Goal: Task Accomplishment & Management: Manage account settings

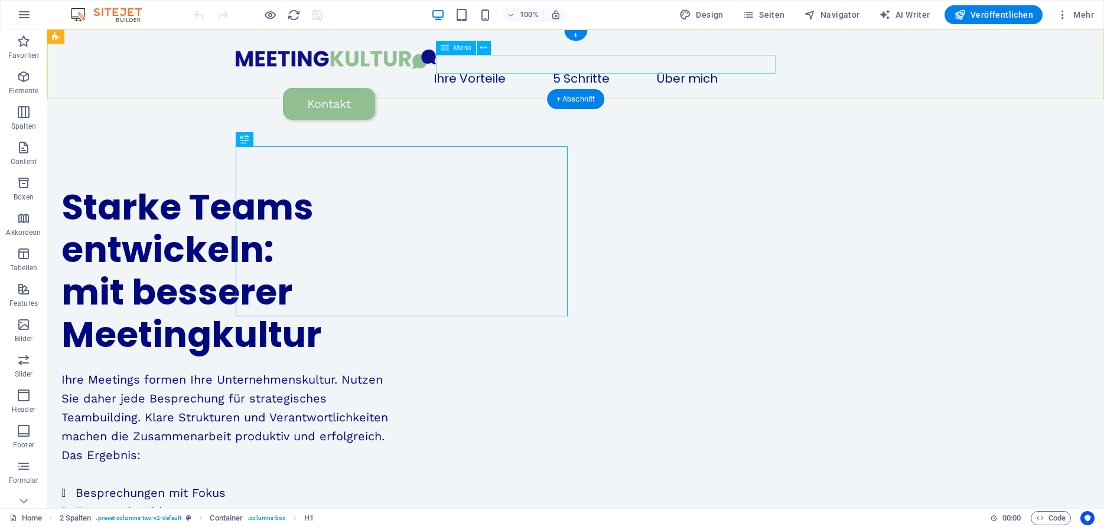
click at [608, 69] on nav "Ihre Vorteile 5 Schritte Über mich" at bounding box center [576, 78] width 680 height 19
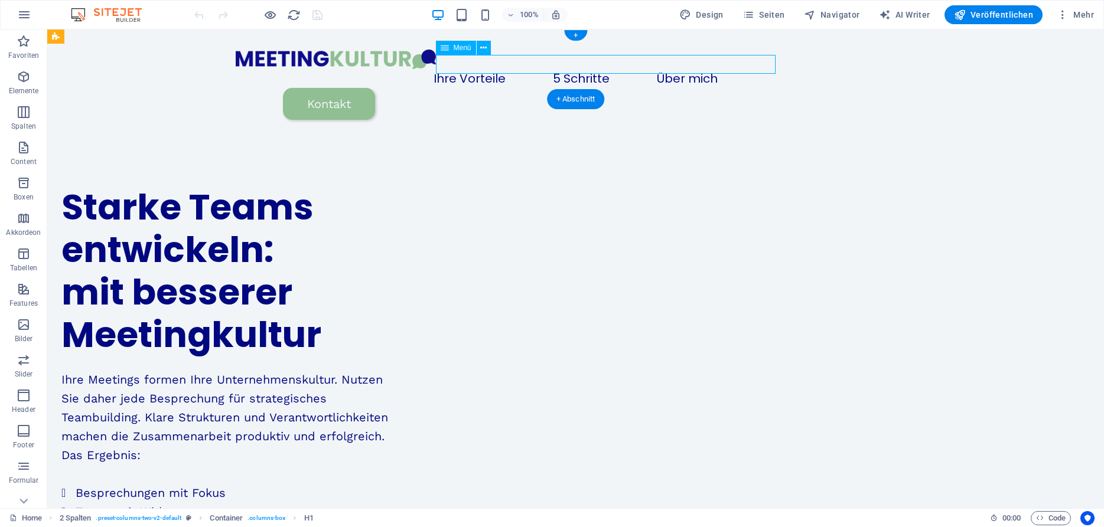
click at [608, 69] on nav "Ihre Vorteile 5 Schritte Über mich" at bounding box center [576, 78] width 680 height 19
select select "1"
select select
select select "3"
select select
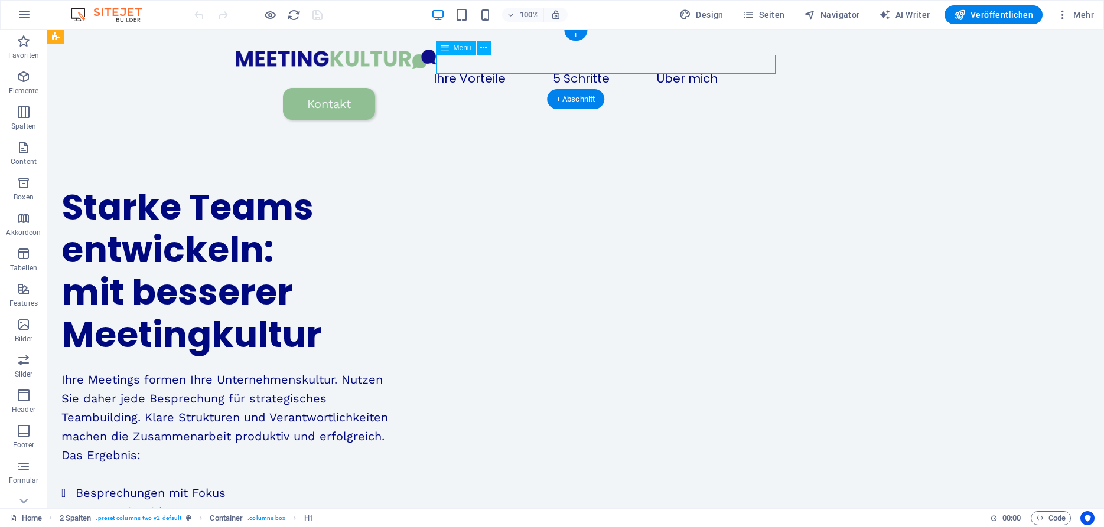
select select "2"
select select
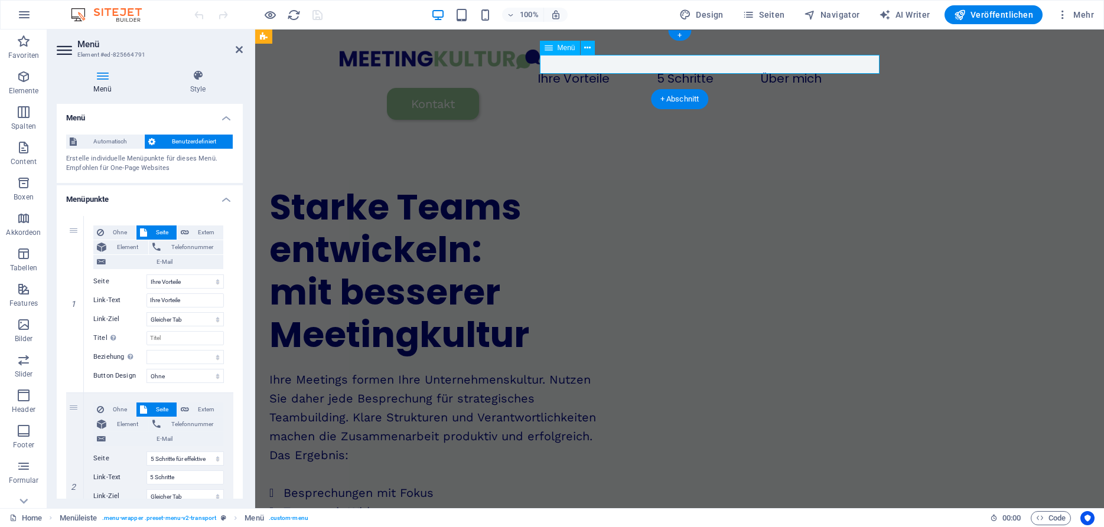
click at [715, 69] on nav "Ihre Vorteile 5 Schritte Über mich" at bounding box center [680, 78] width 680 height 19
click at [782, 11] on span "Seiten" at bounding box center [763, 15] width 43 height 12
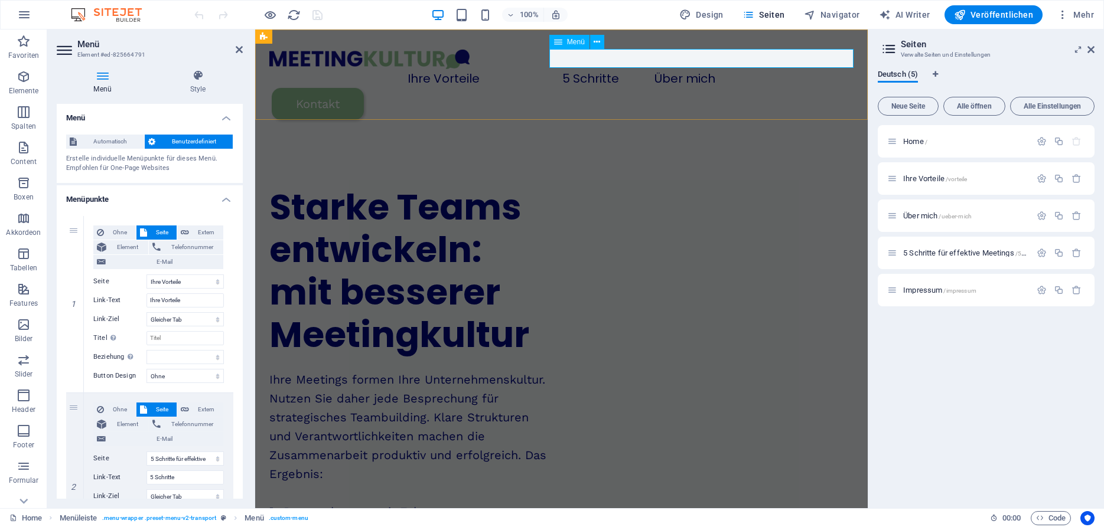
click at [720, 69] on nav "Ihre Vorteile 5 Schritte Über mich" at bounding box center [561, 78] width 584 height 19
click at [723, 69] on nav "Ihre Vorteile 5 Schritte Über mich" at bounding box center [561, 78] width 584 height 19
click at [576, 69] on nav "Ihre Vorteile 5 Schritte Über mich" at bounding box center [561, 78] width 584 height 19
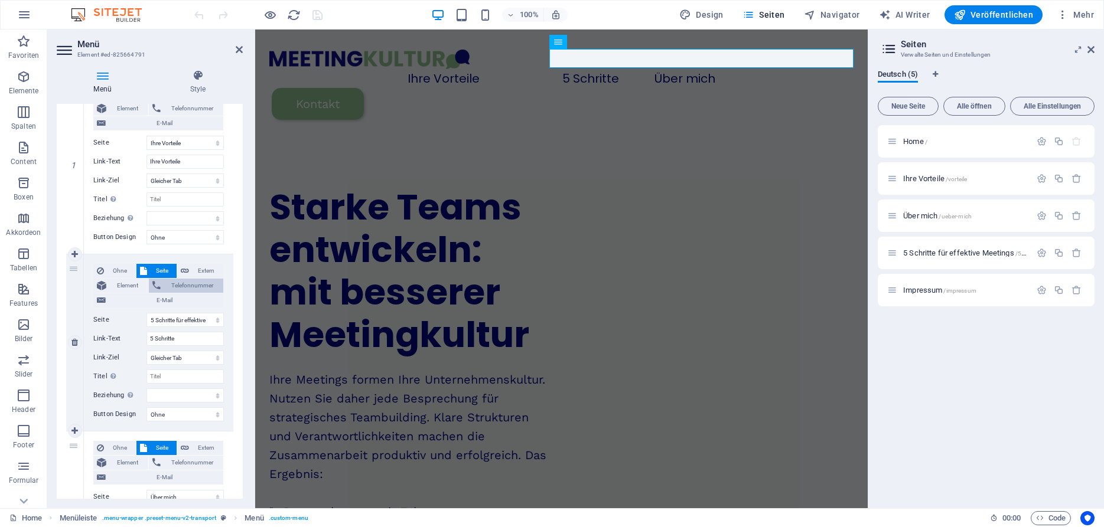
scroll to position [139, 0]
click at [146, 312] on select "Home Ihre Vorteile Über mich 5 Schritte für effektive Meetings Impressum" at bounding box center [184, 319] width 77 height 14
click at [173, 337] on input "5 Schritte" at bounding box center [184, 338] width 77 height 14
click at [182, 337] on input "5 Schritte" at bounding box center [184, 338] width 77 height 14
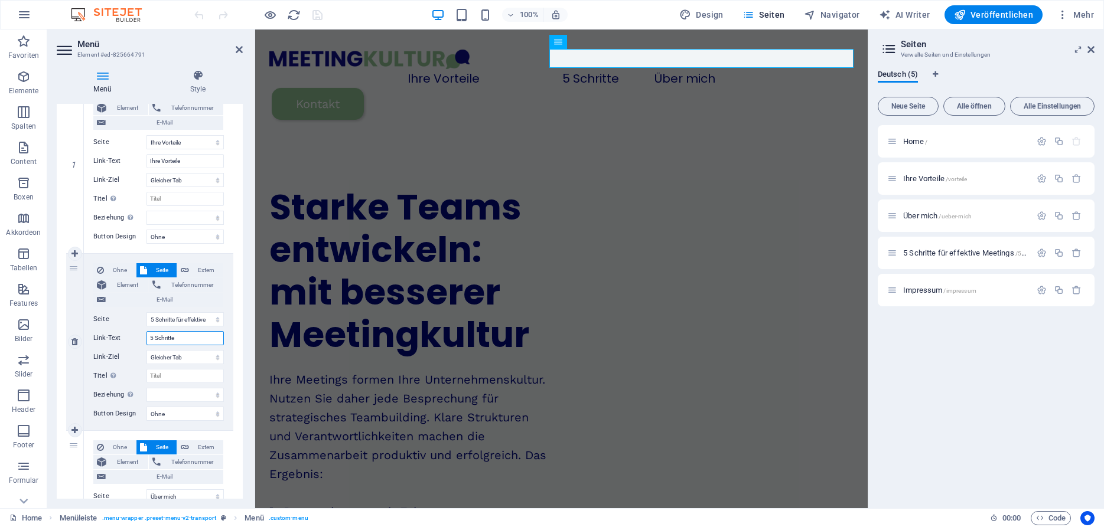
drag, startPoint x: 158, startPoint y: 333, endPoint x: 128, endPoint y: 334, distance: 30.1
click at [146, 334] on input "5 Schritte" at bounding box center [184, 338] width 77 height 14
drag, startPoint x: 183, startPoint y: 337, endPoint x: 143, endPoint y: 338, distance: 40.2
click at [146, 338] on input "5 Schritte" at bounding box center [184, 338] width 77 height 14
type input "Angebot"
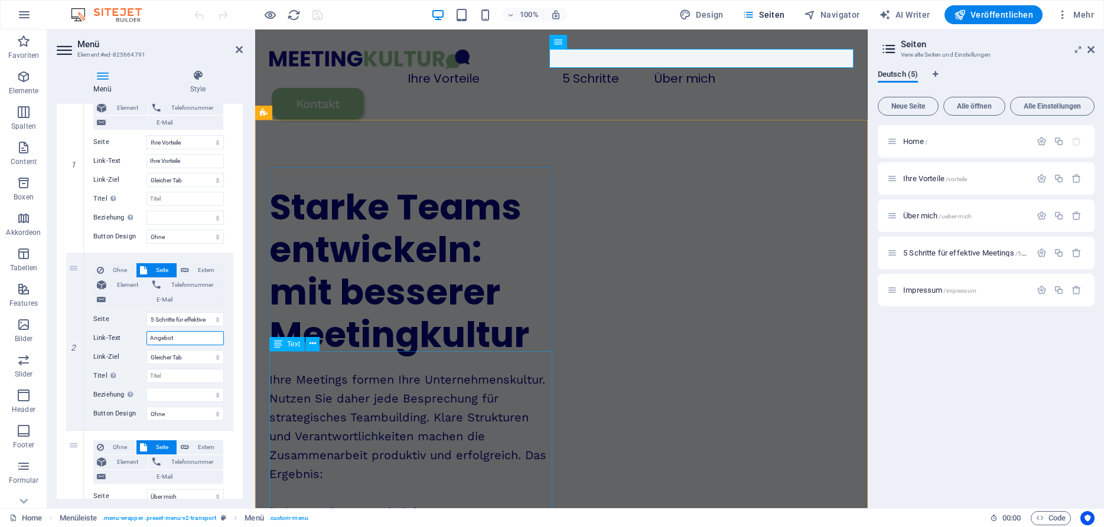
select select
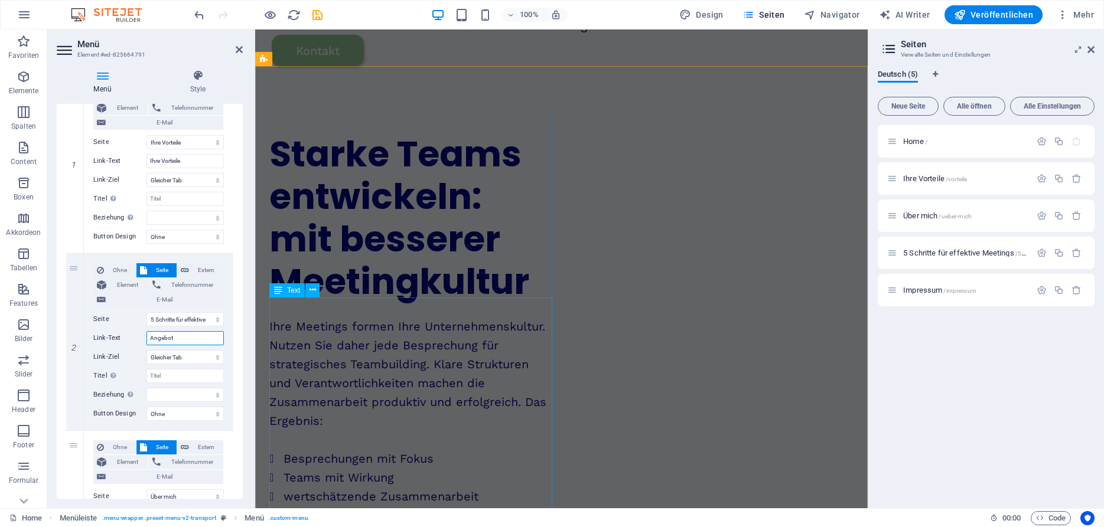
scroll to position [54, 0]
type input "Angebot"
click at [146, 312] on select "Home Ihre Vorteile Über mich 5 Schritte für effektive Meetings Impressum" at bounding box center [184, 319] width 77 height 14
click at [167, 319] on select "Home Ihre Vorteile Über mich 5 Schritte für effektive Meetings Impressum" at bounding box center [184, 319] width 77 height 14
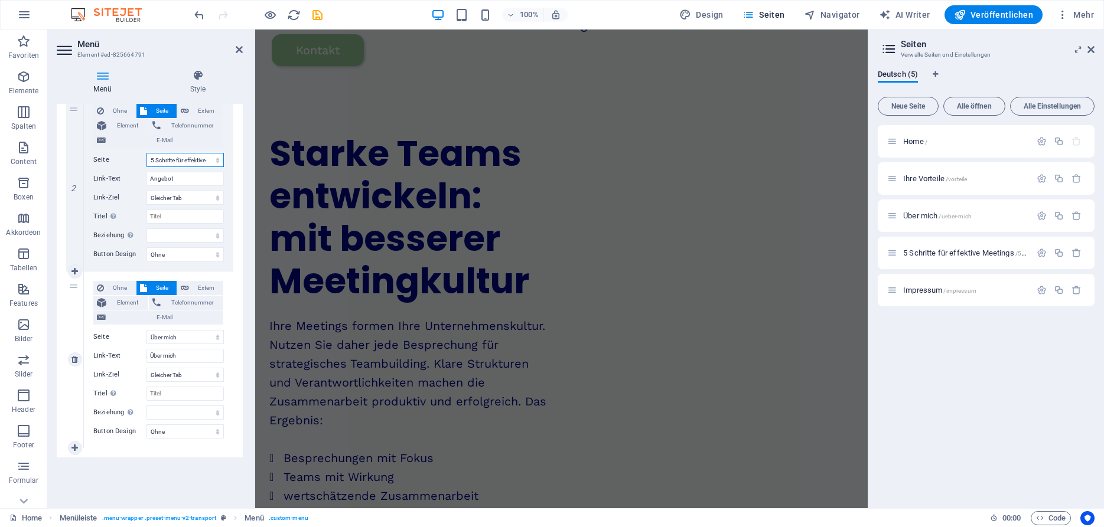
scroll to position [0, 0]
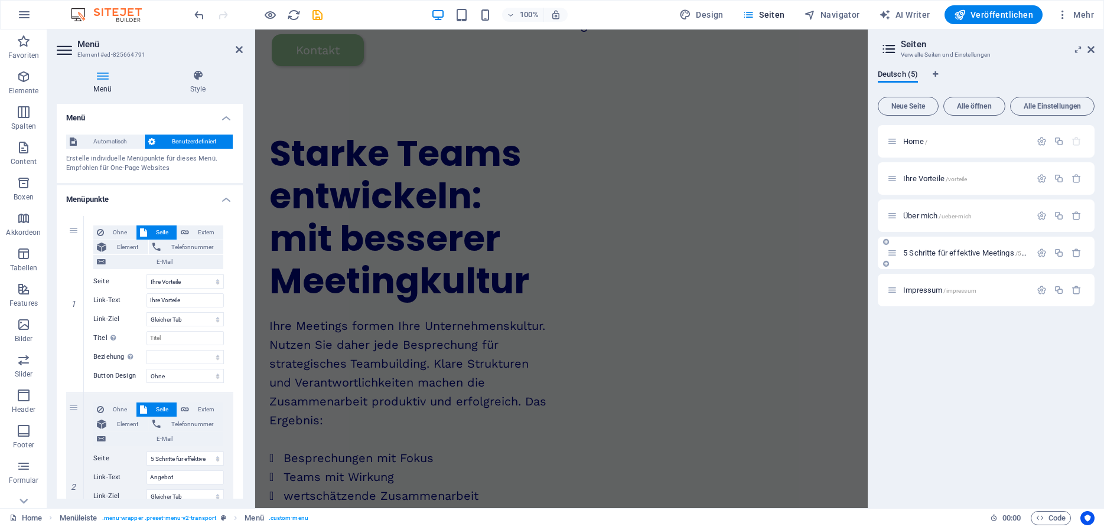
click at [939, 252] on span "5 Schritte für effektive Meetings /5-schritte-fuer-effektive-meetings" at bounding box center [1004, 253] width 202 height 9
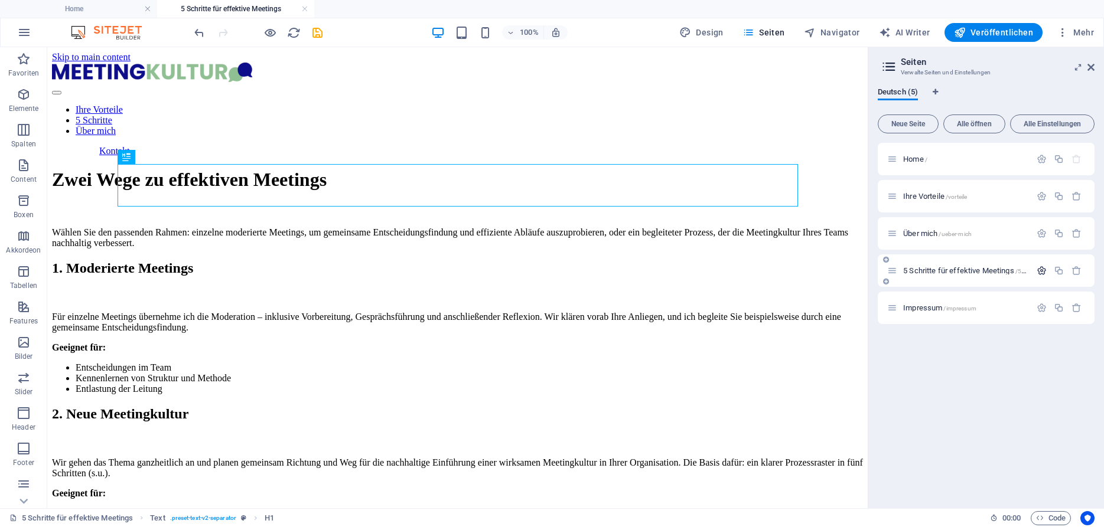
click at [1040, 271] on icon "button" at bounding box center [1042, 271] width 10 height 10
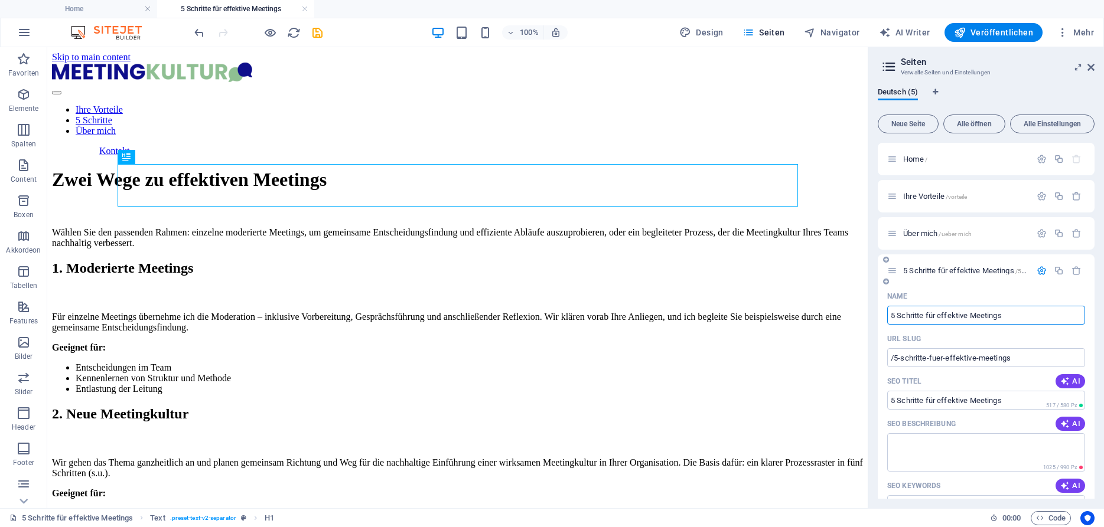
drag, startPoint x: 899, startPoint y: 316, endPoint x: 872, endPoint y: 316, distance: 27.2
click at [887, 316] on input "5 Schritte für effektive Meetings" at bounding box center [986, 315] width 198 height 19
drag, startPoint x: 937, startPoint y: 317, endPoint x: 886, endPoint y: 315, distance: 50.8
click at [887, 315] on input "5 Schritte für effektive Meetings" at bounding box center [986, 315] width 198 height 19
type input "Wege zeffektive Meetings"
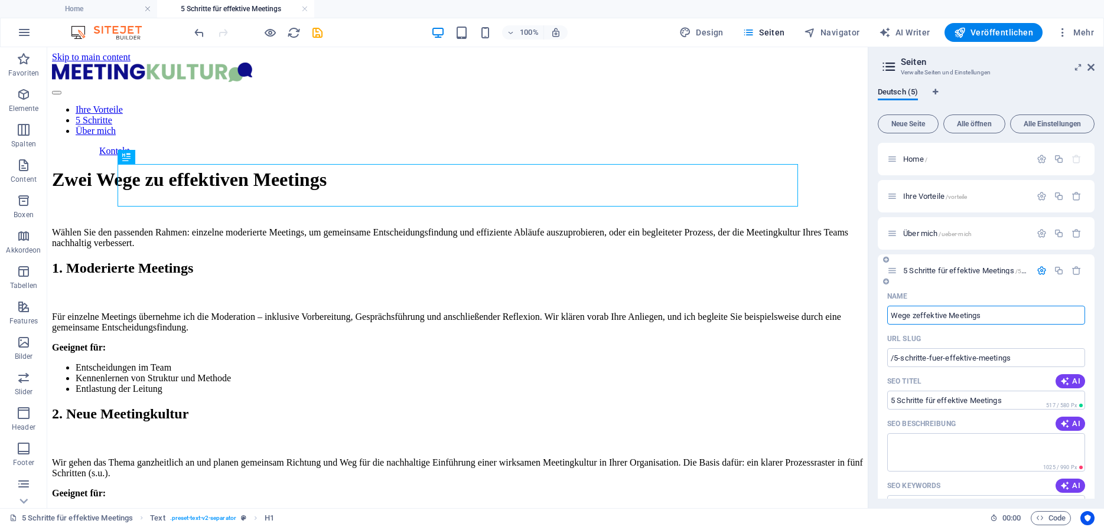
type input "/wege-effektive-meetings"
type input "Wege effektive Meetings"
type input "Wege zueffektive Meetings"
type input "/wege-zueffektive-meetings"
type input "Wege zueffektive Meetings"
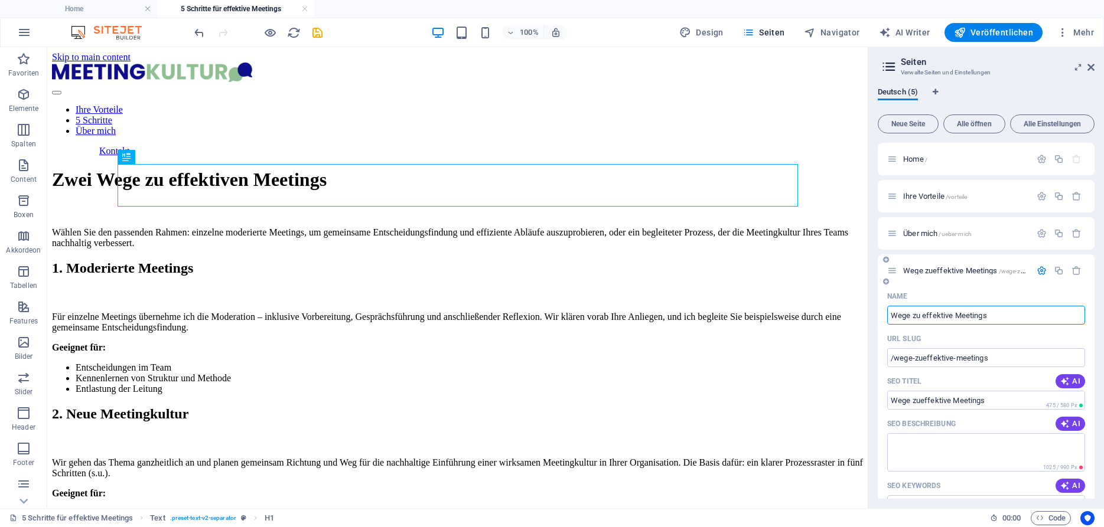
type input "Wege zu effektive Meetings"
type input "/wege-zu-effektive-meetings"
type input "Wege zu effektive Meetings"
click at [950, 314] on input "Wege zu effektive Meetings" at bounding box center [986, 315] width 198 height 19
type input "Wege zu effektiven Meetings"
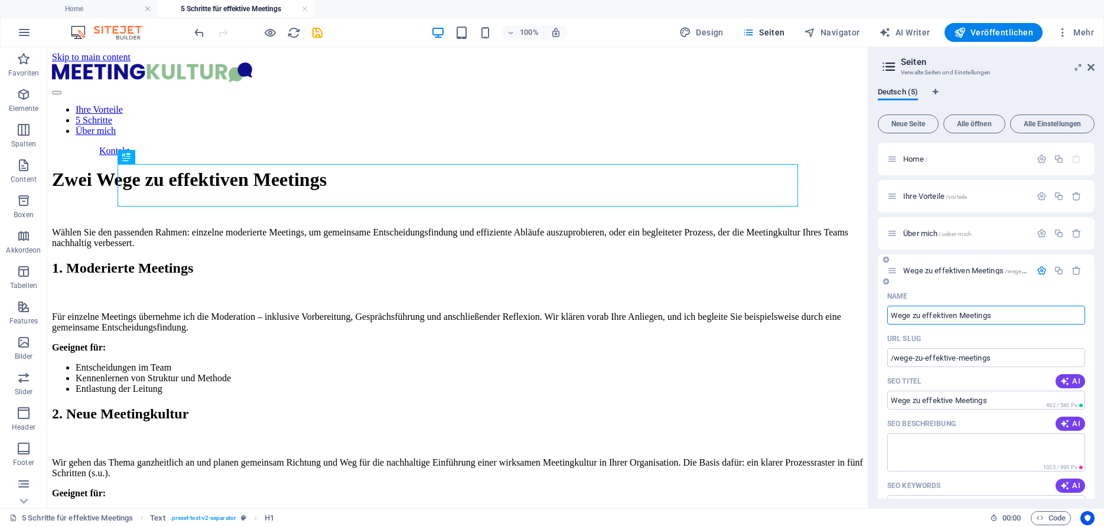
type input "/wege-zu-effektiven-meetings"
type input "Wege zu effektiven Meetings"
drag, startPoint x: 909, startPoint y: 315, endPoint x: 887, endPoint y: 314, distance: 22.5
click at [887, 314] on input "Wege zu effektiven Meetings" at bounding box center [986, 315] width 198 height 19
type input "Schritte zu effektiven Meetings"
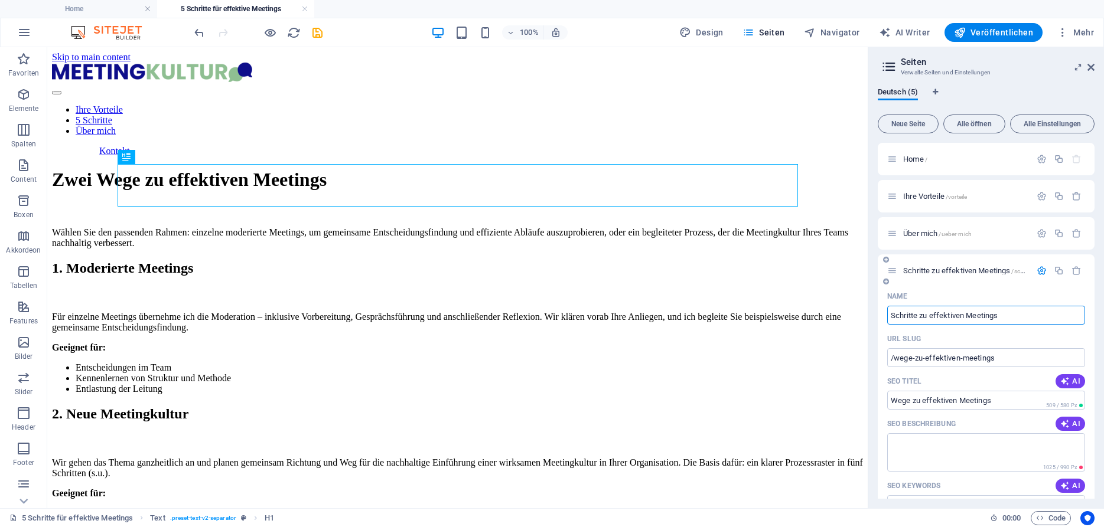
type input "/schritte-zu-effektiven-meetings"
type input "Schritte zu effektiven Meetings"
click at [1020, 317] on input "Schritte zu effektiven Meetings" at bounding box center [986, 315] width 198 height 19
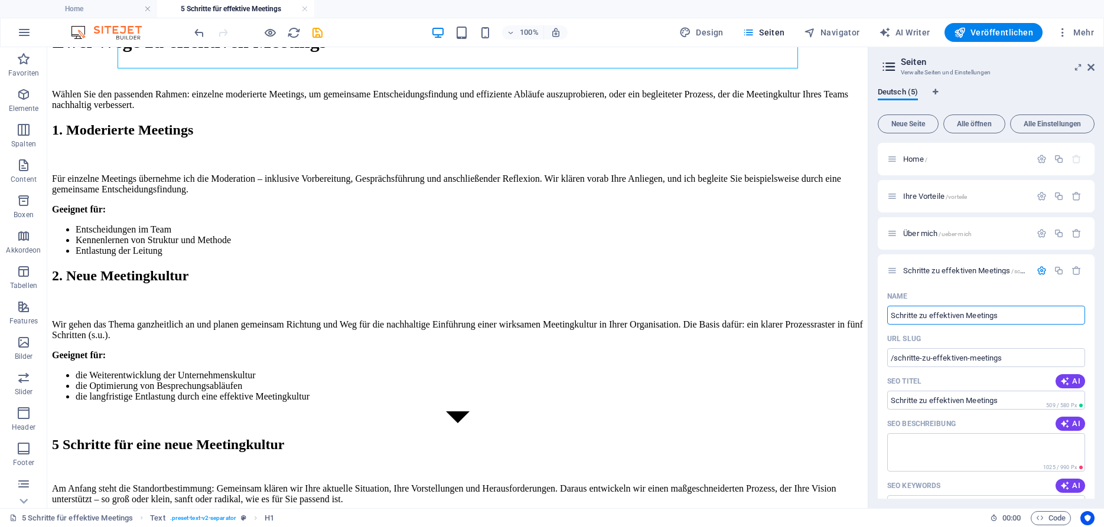
click at [1048, 75] on h3 "Verwalte Seiten und Einstellungen" at bounding box center [986, 72] width 170 height 11
click at [24, 172] on span "Content" at bounding box center [23, 172] width 47 height 28
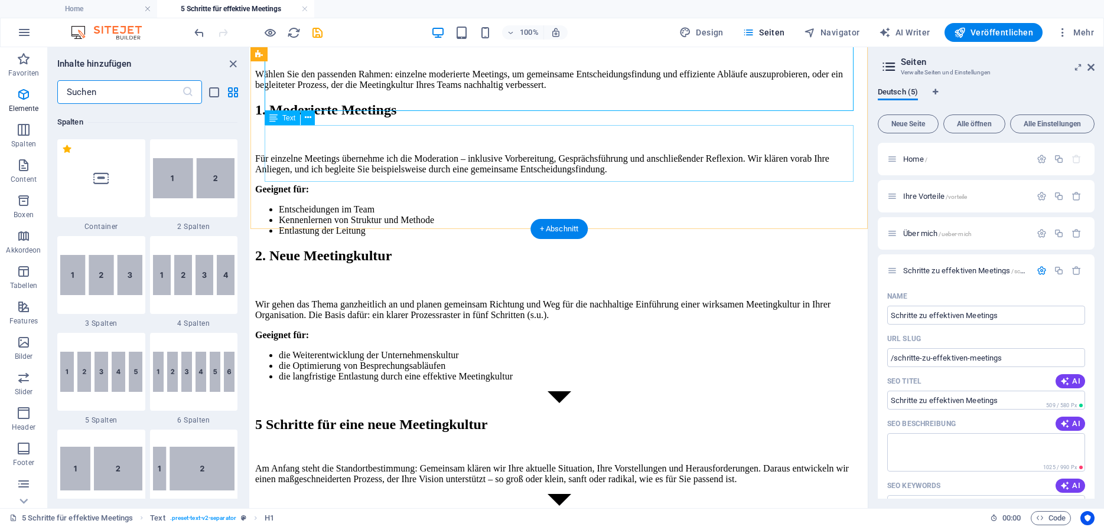
scroll to position [2067, 0]
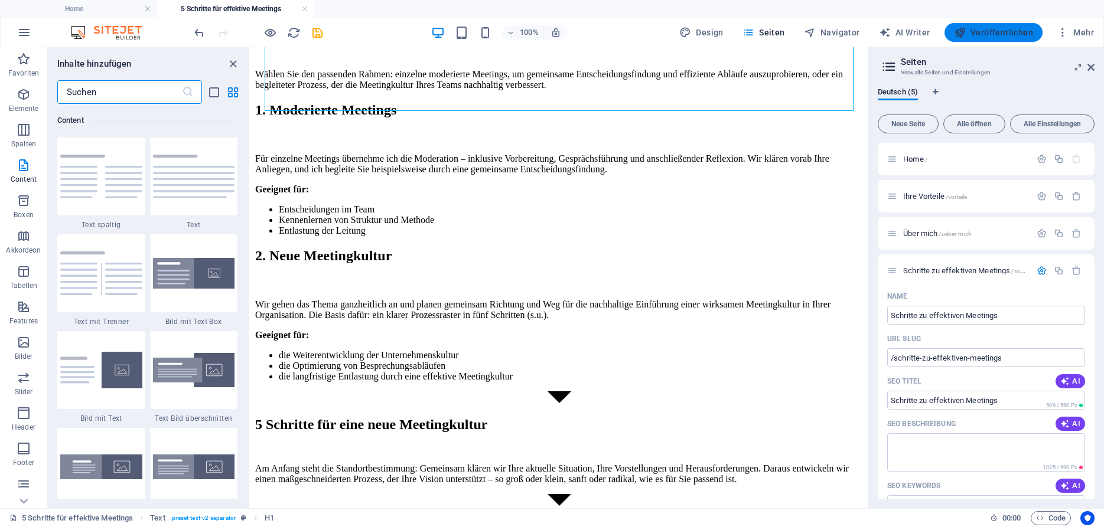
click at [984, 31] on span "Veröffentlichen" at bounding box center [993, 33] width 79 height 12
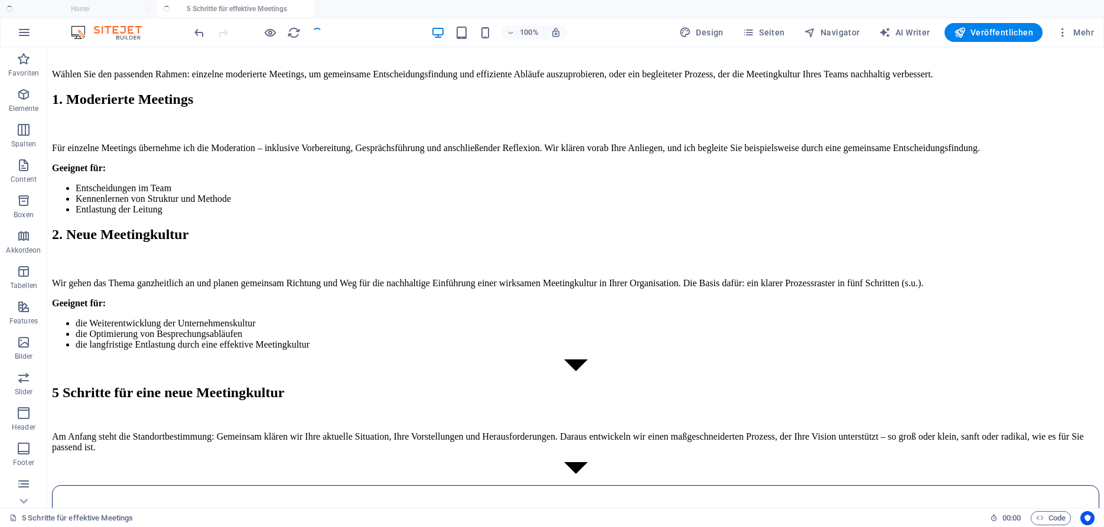
scroll to position [138, 0]
